Goal: Task Accomplishment & Management: Manage account settings

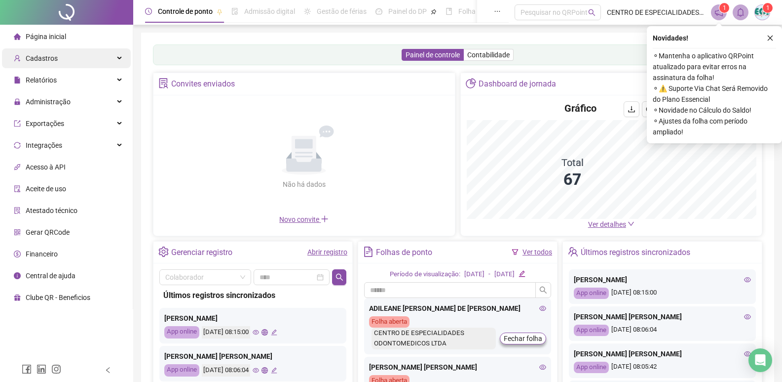
click at [66, 57] on div "Cadastros" at bounding box center [66, 58] width 129 height 20
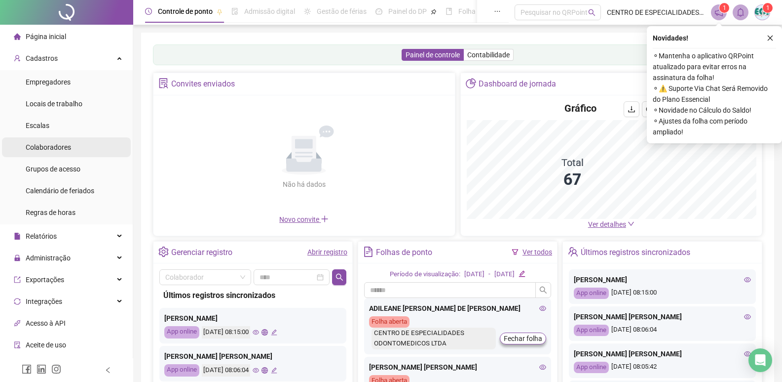
click at [70, 154] on div "Colaboradores" at bounding box center [48, 147] width 45 height 20
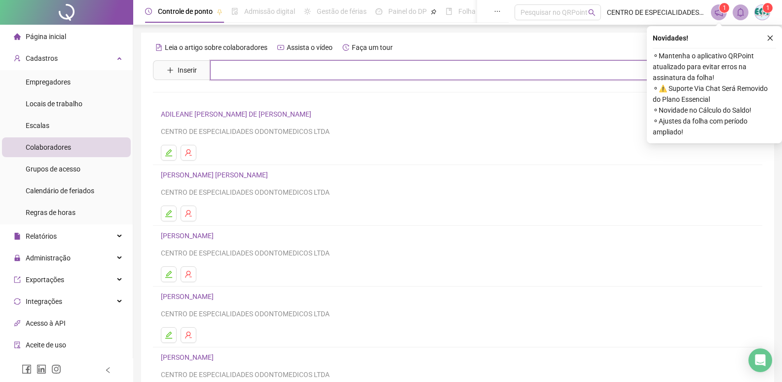
click at [293, 67] on input "text" at bounding box center [464, 70] width 509 height 20
click at [281, 65] on input "****" at bounding box center [464, 70] width 509 height 20
drag, startPoint x: 281, startPoint y: 65, endPoint x: 195, endPoint y: 72, distance: 86.2
click at [196, 72] on span "Inserir ****" at bounding box center [448, 70] width 590 height 20
type input "***"
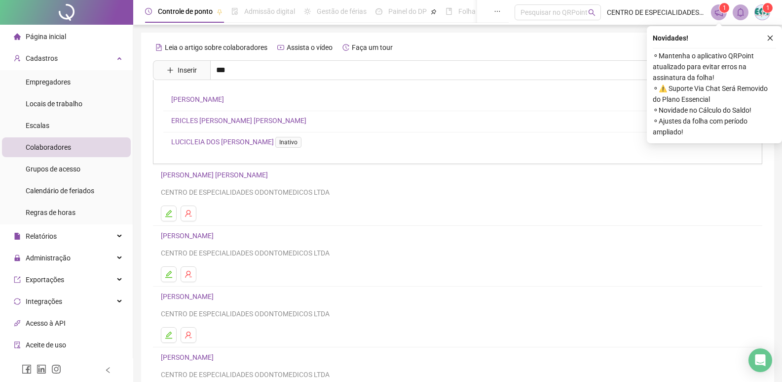
click at [224, 100] on link "[PERSON_NAME]" at bounding box center [197, 99] width 53 height 8
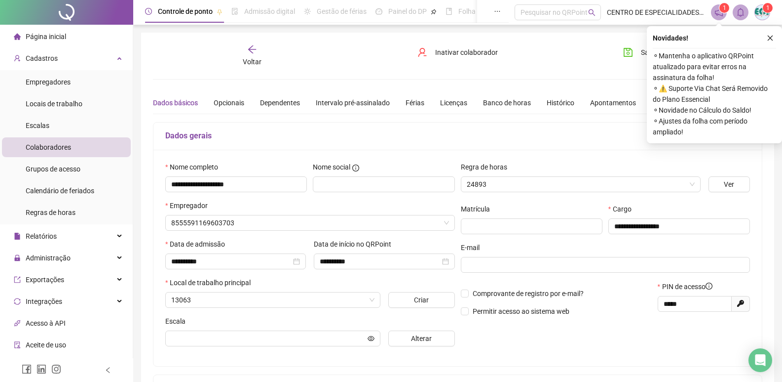
type input "**********"
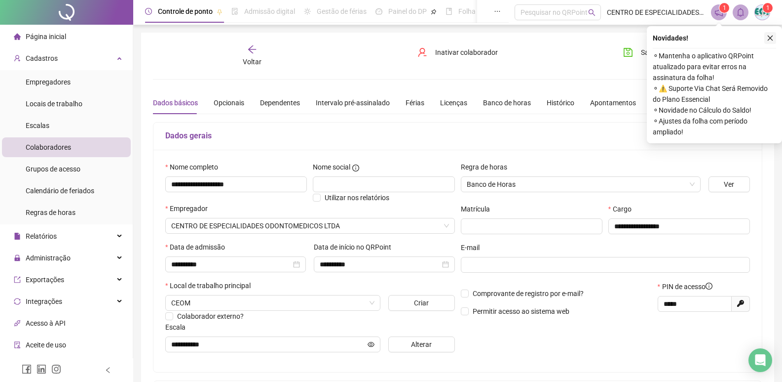
click at [771, 37] on icon "close" at bounding box center [770, 38] width 7 height 7
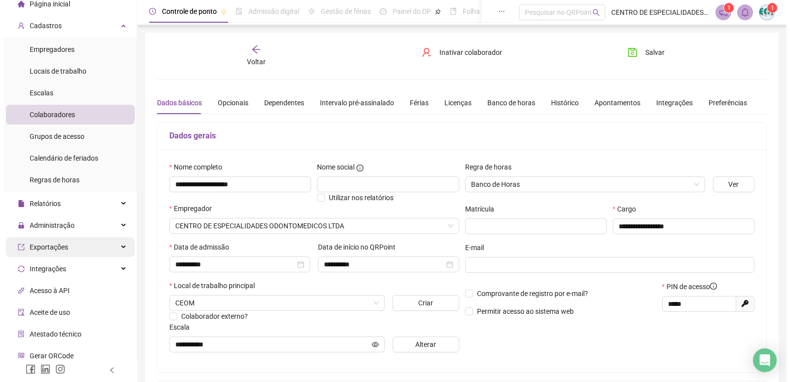
scroll to position [83, 0]
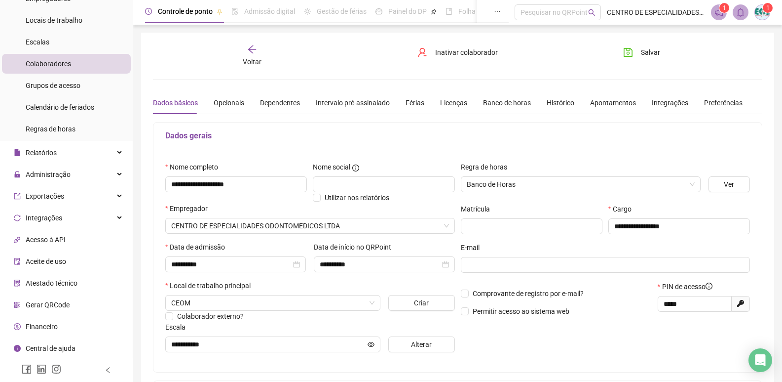
click at [82, 303] on li "Gerar QRCode" at bounding box center [66, 305] width 129 height 20
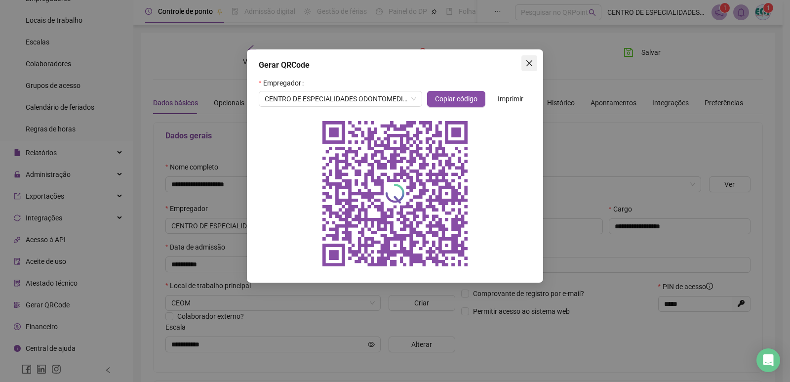
click at [526, 59] on button "Close" at bounding box center [529, 63] width 16 height 16
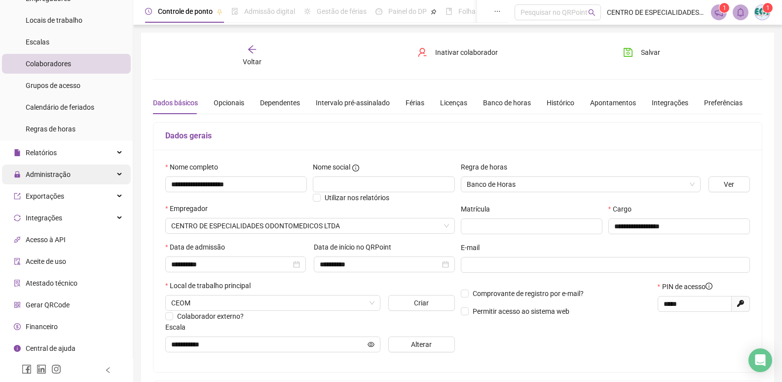
click at [76, 170] on div "Administração" at bounding box center [66, 174] width 129 height 20
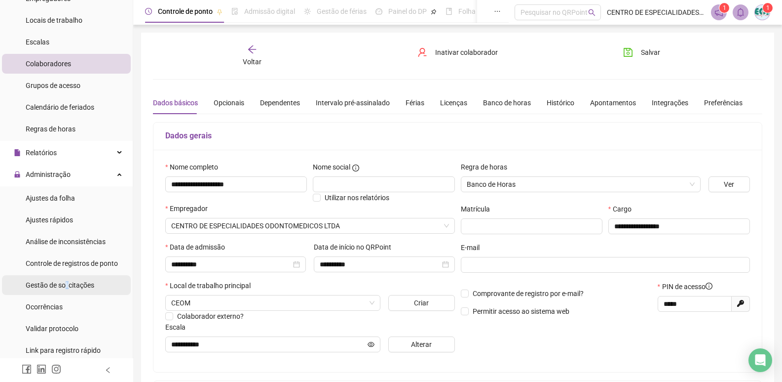
drag, startPoint x: 65, startPoint y: 285, endPoint x: 27, endPoint y: 280, distance: 37.9
click at [63, 285] on span "Gestão de solicitações" at bounding box center [60, 285] width 69 height 8
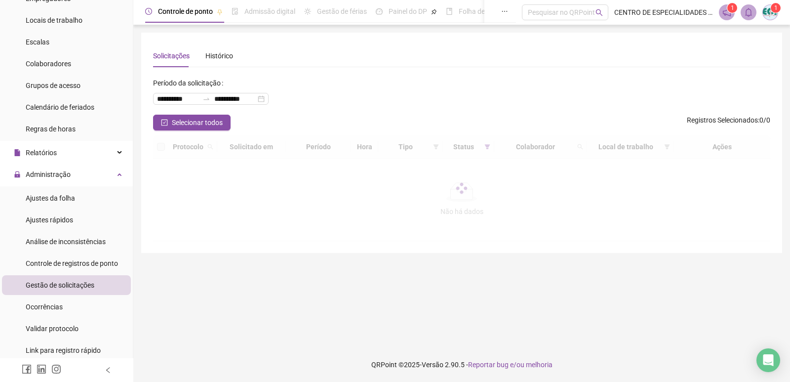
click at [29, 279] on div "Gestão de solicitações" at bounding box center [60, 285] width 69 height 20
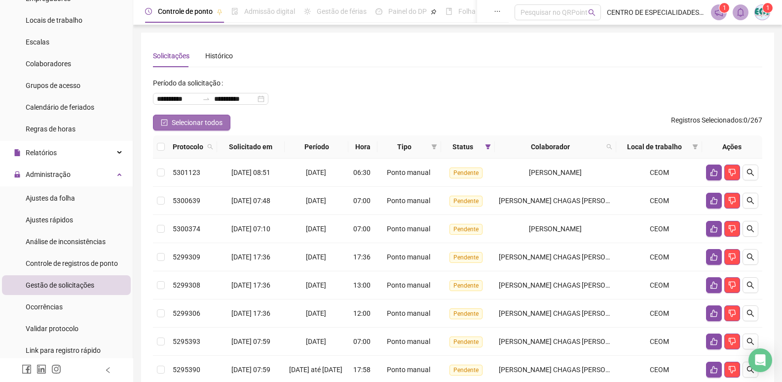
click at [163, 122] on icon "check-square" at bounding box center [164, 122] width 7 height 7
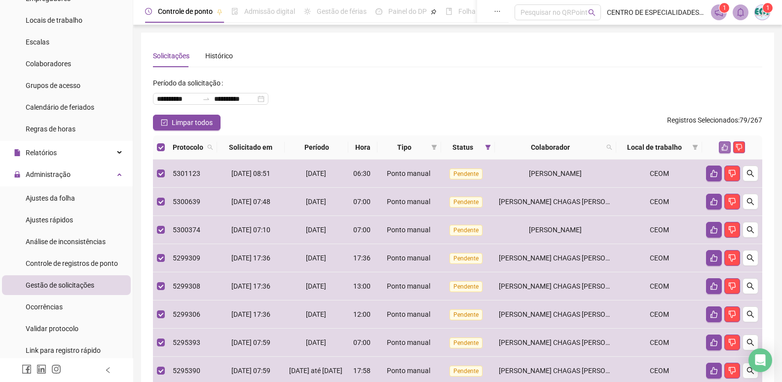
click at [724, 146] on icon "like" at bounding box center [725, 147] width 7 height 7
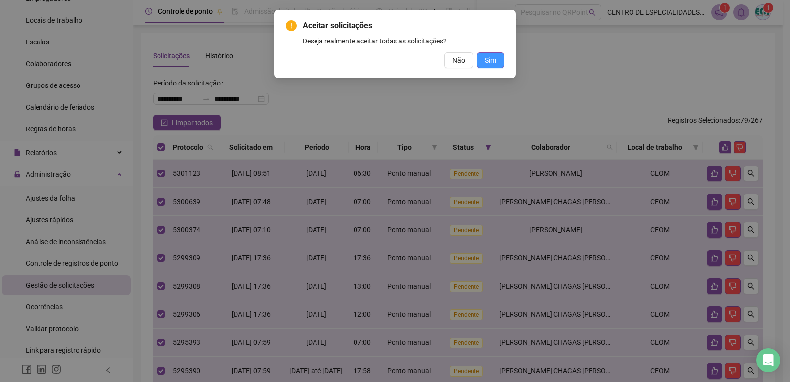
click at [494, 60] on span "Sim" at bounding box center [490, 60] width 11 height 11
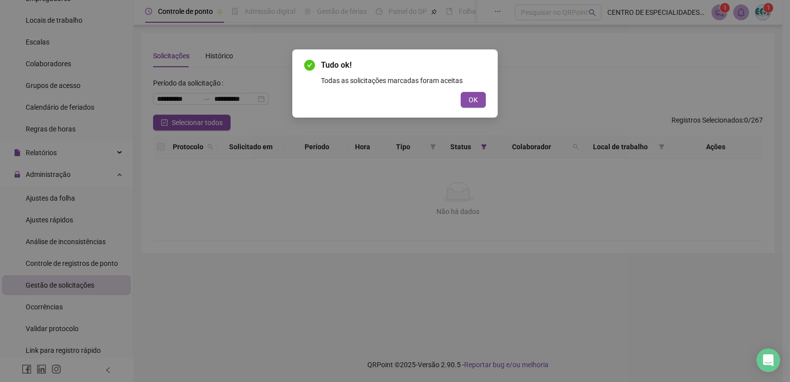
click at [467, 109] on div "Tudo ok! Todas as solicitações marcadas foram aceitas OK" at bounding box center [394, 83] width 205 height 68
click at [467, 100] on button "OK" at bounding box center [473, 100] width 25 height 16
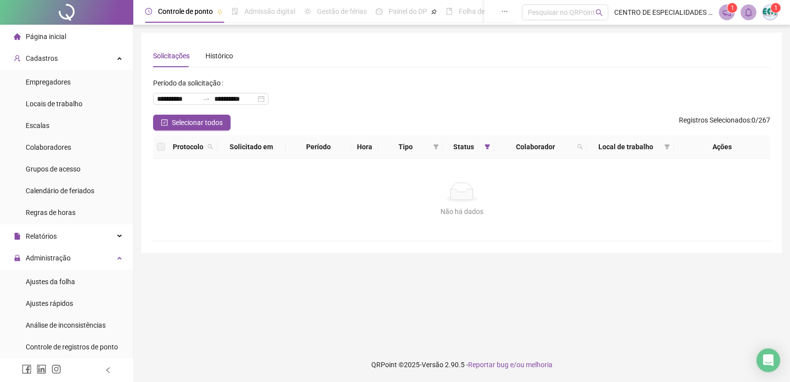
click at [64, 45] on div "Página inicial" at bounding box center [40, 37] width 52 height 20
